Goal: Task Accomplishment & Management: Manage account settings

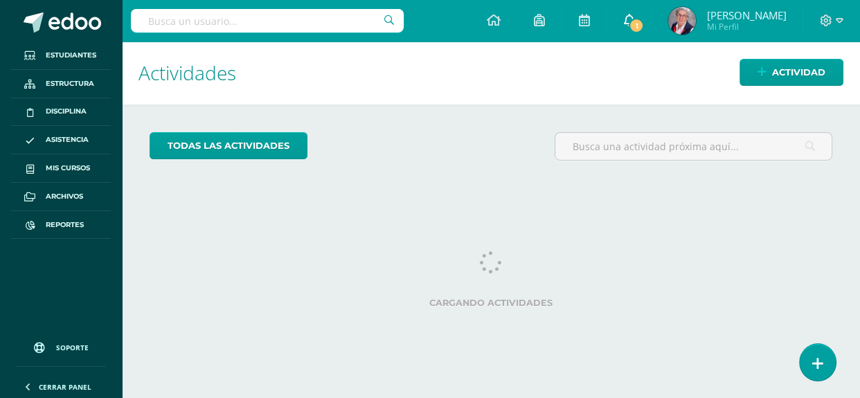
click at [632, 26] on link "1" at bounding box center [629, 21] width 44 height 42
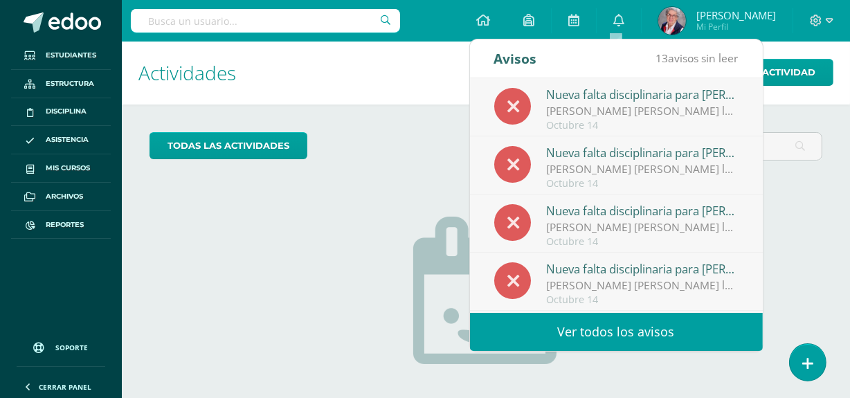
click at [617, 330] on link "Ver todos los avisos" at bounding box center [616, 332] width 293 height 38
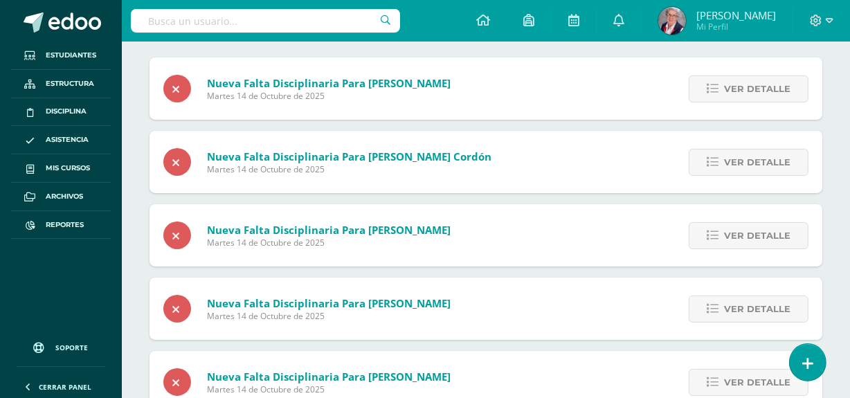
scroll to position [30, 0]
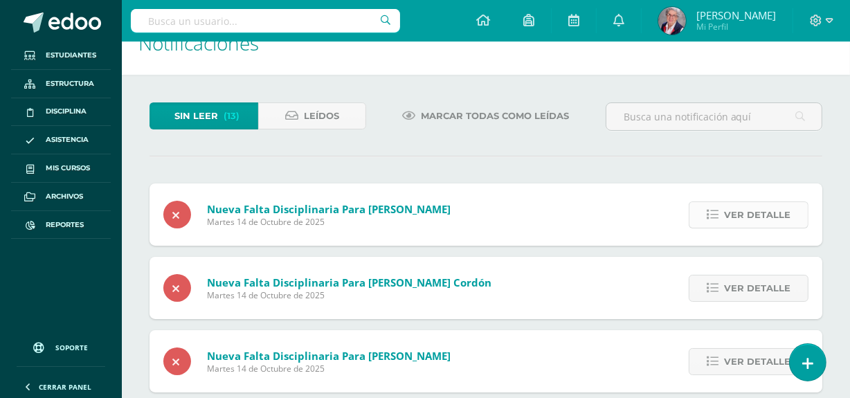
click at [763, 217] on span "Ver detalle" at bounding box center [757, 215] width 66 height 26
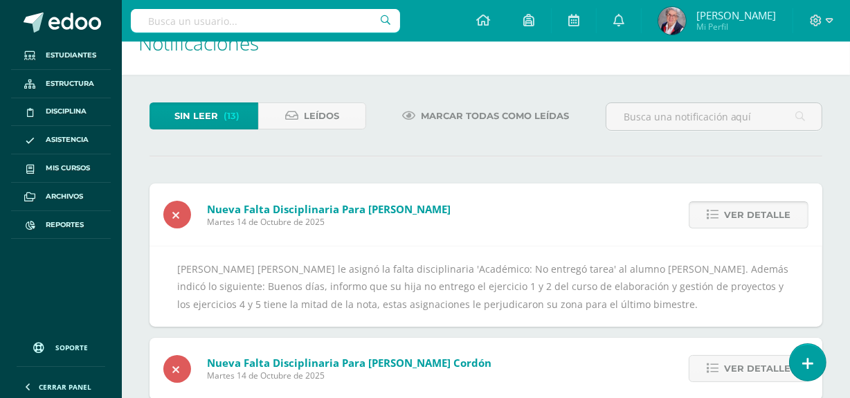
click at [763, 217] on span "Ver detalle" at bounding box center [757, 215] width 66 height 26
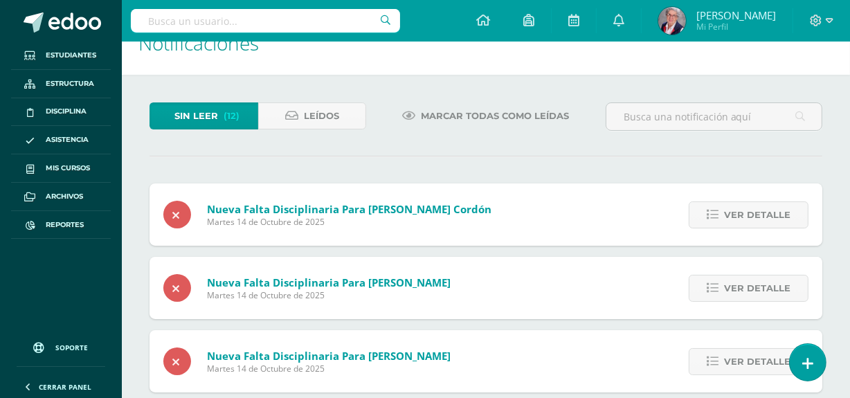
click at [763, 217] on span "Ver detalle" at bounding box center [757, 215] width 66 height 26
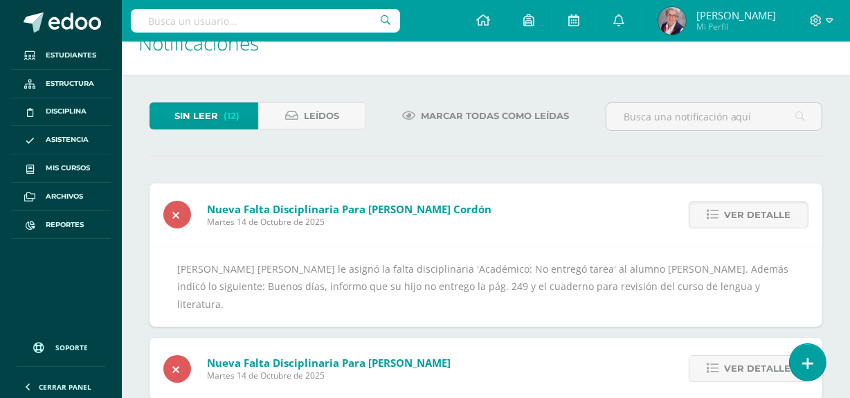
click at [763, 217] on span "Ver detalle" at bounding box center [757, 215] width 66 height 26
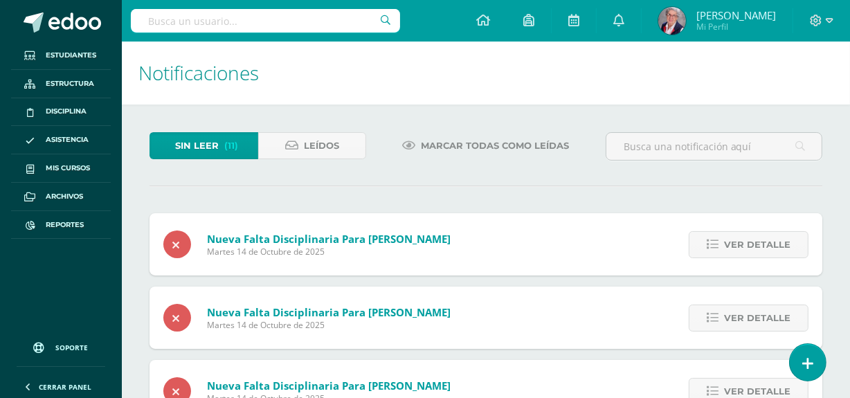
scroll to position [0, 0]
click at [503, 146] on span "Marcar todas como leídas" at bounding box center [495, 146] width 148 height 26
